Goal: Information Seeking & Learning: Check status

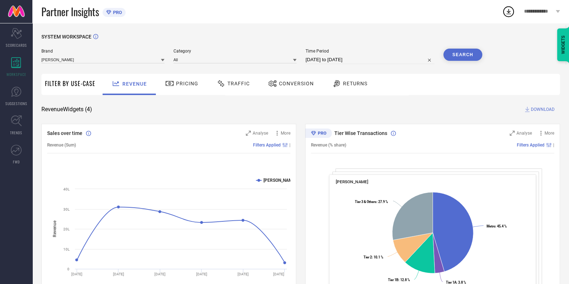
click at [240, 79] on div "Traffic" at bounding box center [233, 83] width 37 height 12
click at [225, 85] on div at bounding box center [222, 83] width 11 height 9
